Goal: Information Seeking & Learning: Check status

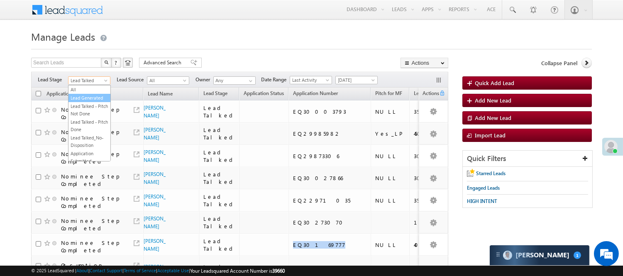
click at [84, 99] on link "Lead Generated" at bounding box center [90, 97] width 42 height 7
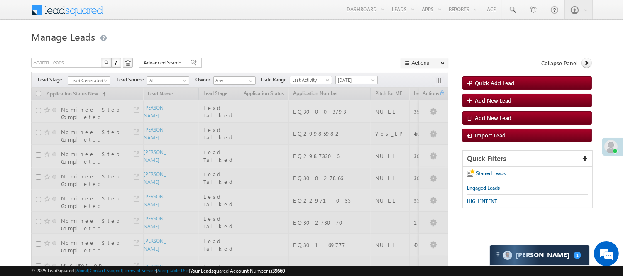
click at [196, 49] on div at bounding box center [311, 46] width 561 height 5
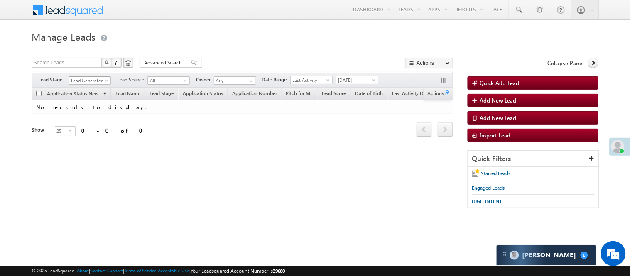
click at [90, 84] on span "Lead Generated" at bounding box center [88, 80] width 39 height 7
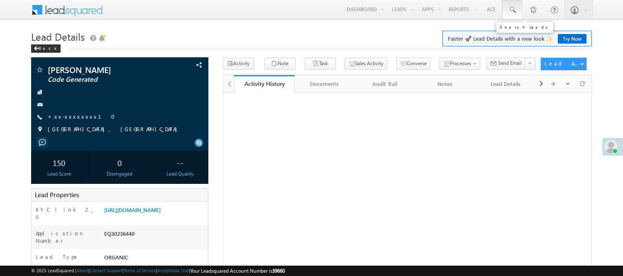
click at [514, 7] on span at bounding box center [512, 10] width 8 height 8
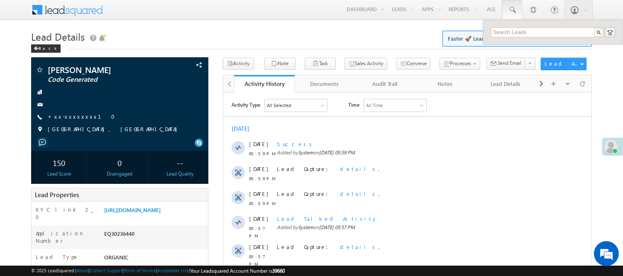
drag, startPoint x: 516, startPoint y: 32, endPoint x: 515, endPoint y: 15, distance: 17.0
click at [516, 32] on input "text" at bounding box center [547, 32] width 113 height 10
paste input "9982029772"
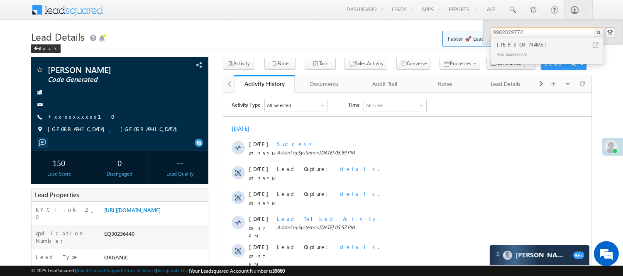
type input "9982029772"
click at [524, 47] on div "Chandraprakash" at bounding box center [550, 44] width 111 height 9
click at [514, 56] on div "+xx-xxxxxxxx72" at bounding box center [550, 54] width 111 height 10
click at [511, 52] on div "+xx-xxxxxxxx72" at bounding box center [550, 54] width 111 height 10
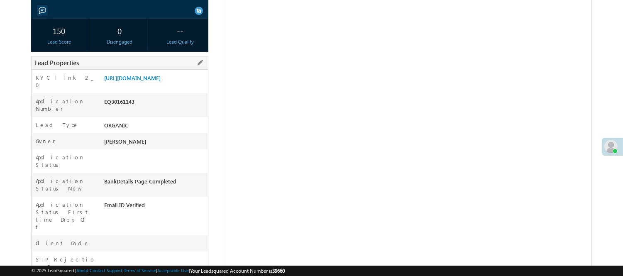
scroll to position [139, 0]
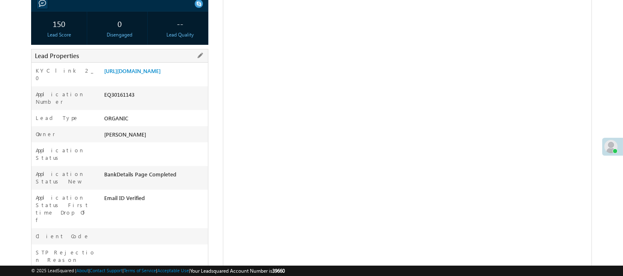
click at [117, 98] on div "EQ30161143" at bounding box center [155, 97] width 106 height 12
click at [126, 74] on link "https://angelbroking1-pk3em7sa.customui-test.leadsquared.com?leadId=707e39f9-3c…" at bounding box center [132, 70] width 56 height 7
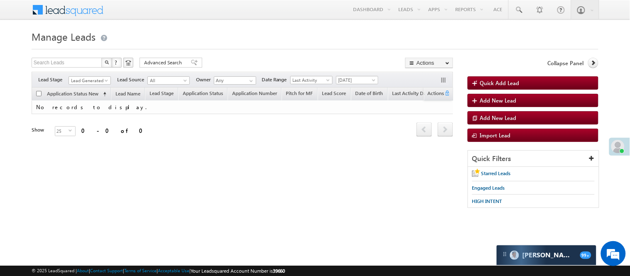
click at [73, 75] on div "Filters Lead Stage Lead Generated Lead Generated Lead Source All All Owner Any …" at bounding box center [242, 80] width 421 height 16
click at [78, 80] on span "Lead Generated" at bounding box center [88, 80] width 39 height 7
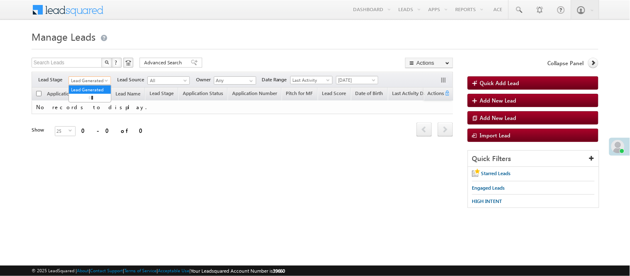
click at [98, 78] on span "Lead Generated" at bounding box center [88, 80] width 39 height 7
